Goal: Check status

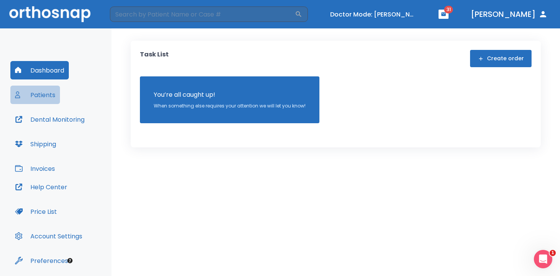
click at [45, 95] on button "Patients" at bounding box center [35, 95] width 50 height 18
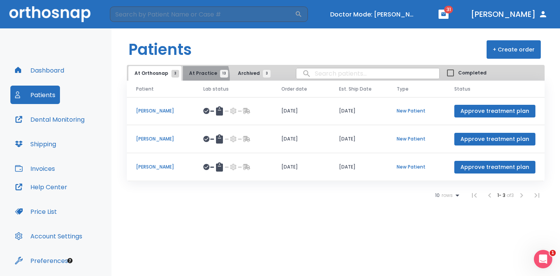
click at [189, 77] on button "At Practice 13" at bounding box center [206, 73] width 47 height 15
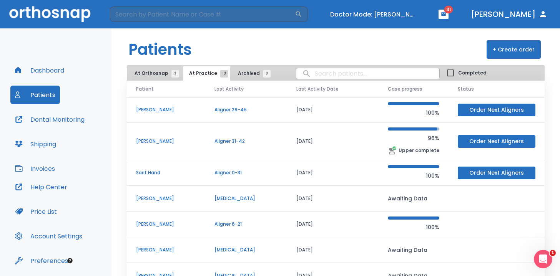
click at [160, 140] on p "[PERSON_NAME]" at bounding box center [166, 141] width 60 height 7
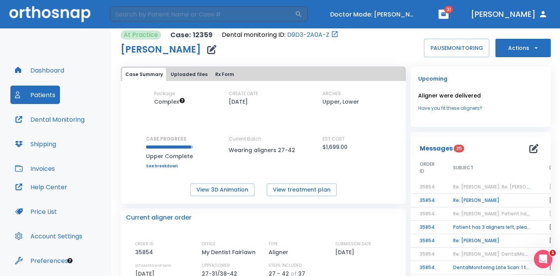
scroll to position [5, 0]
click at [219, 73] on button "Rx Form" at bounding box center [224, 74] width 25 height 13
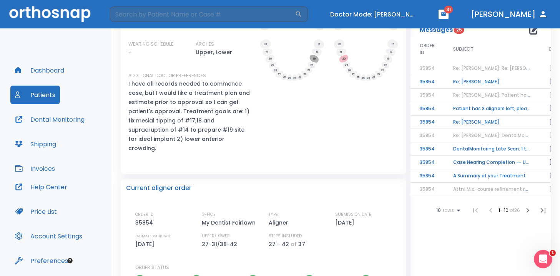
scroll to position [0, 0]
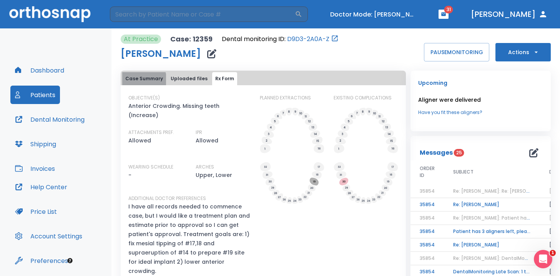
click at [133, 81] on button "Case Summary" at bounding box center [144, 78] width 44 height 13
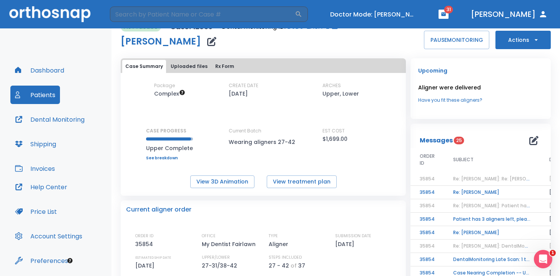
scroll to position [16, 0]
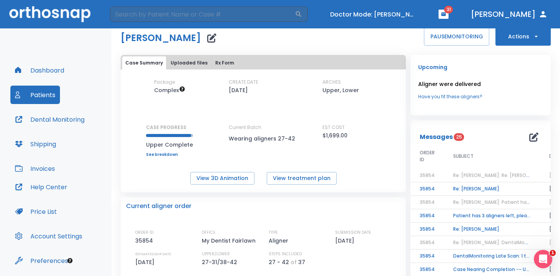
click at [165, 154] on link "See breakdown" at bounding box center [169, 154] width 47 height 5
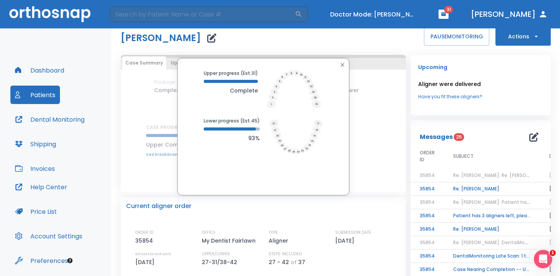
click at [339, 63] on icon "button" at bounding box center [342, 65] width 6 height 6
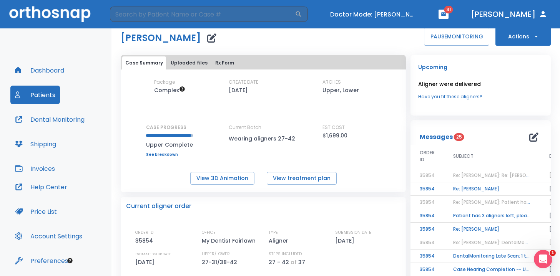
click at [160, 154] on link "See breakdown" at bounding box center [169, 154] width 47 height 5
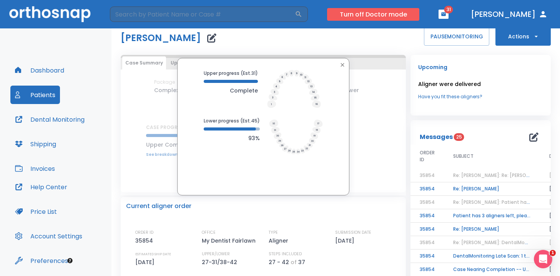
click at [409, 15] on button "Turn off Doctor mode" at bounding box center [373, 14] width 92 height 13
